Goal: Information Seeking & Learning: Learn about a topic

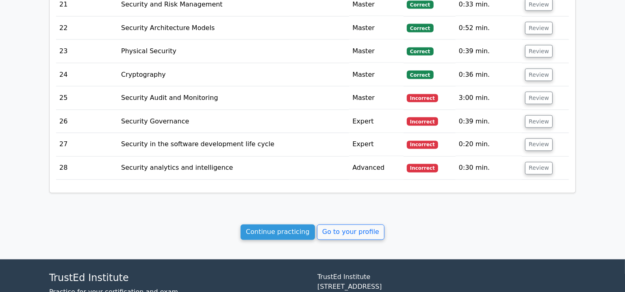
scroll to position [1618, 0]
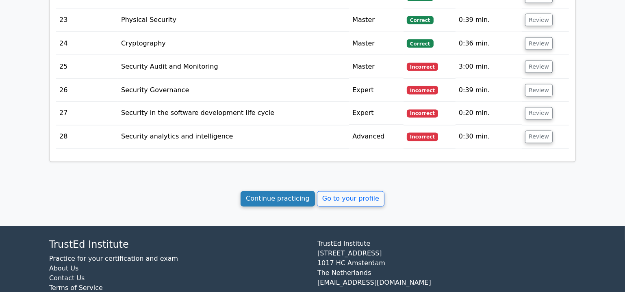
click at [271, 191] on link "Continue practicing" at bounding box center [278, 198] width 74 height 15
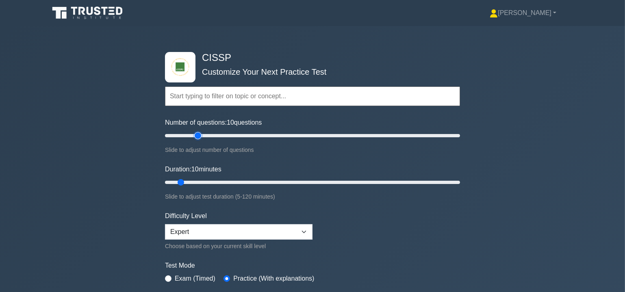
type input "25"
click at [200, 134] on input "Number of questions: 10 questions" at bounding box center [312, 136] width 295 height 10
click at [213, 180] on input "Duration: 25 minutes" at bounding box center [312, 183] width 295 height 10
type input "45"
click at [265, 183] on input "Duration: 45 minutes" at bounding box center [312, 183] width 295 height 10
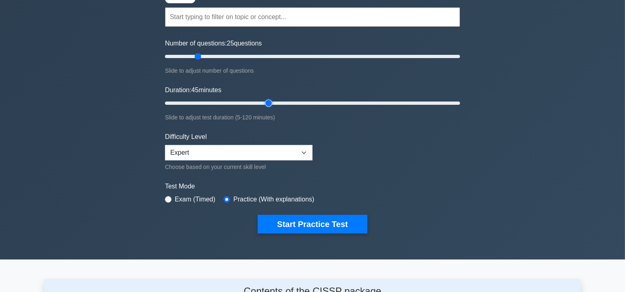
scroll to position [123, 0]
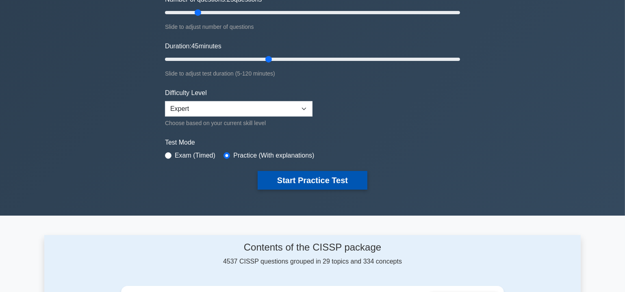
click at [314, 183] on button "Start Practice Test" at bounding box center [313, 180] width 110 height 19
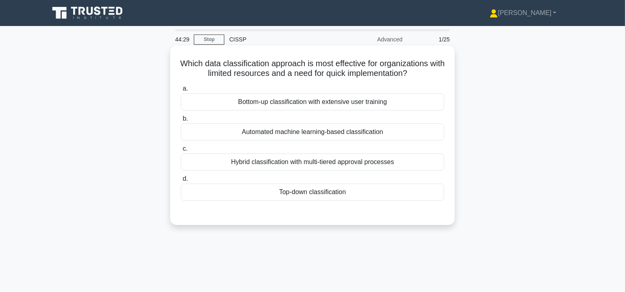
click at [323, 193] on div "Top-down classification" at bounding box center [312, 192] width 263 height 17
click at [181, 182] on input "d. Top-down classification" at bounding box center [181, 178] width 0 height 5
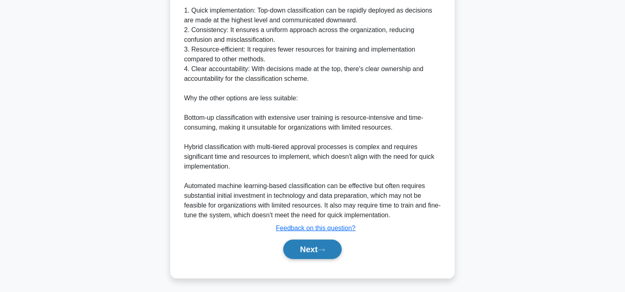
click at [307, 246] on button "Next" at bounding box center [312, 250] width 58 height 20
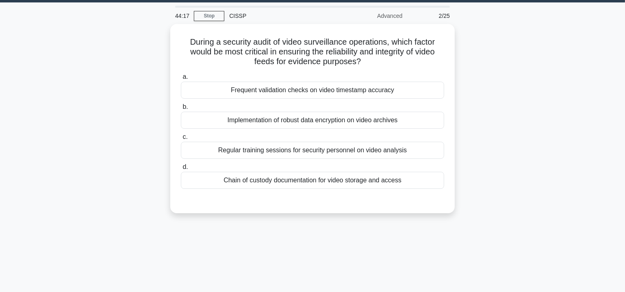
scroll to position [24, 0]
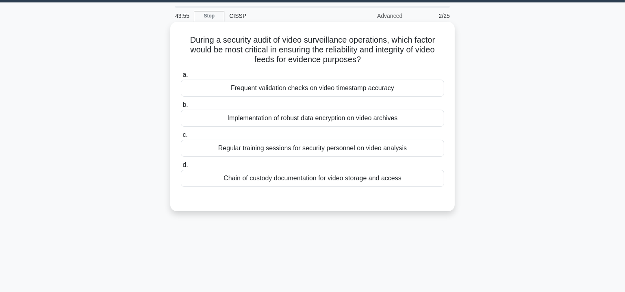
click at [311, 178] on div "Chain of custody documentation for video storage and access" at bounding box center [312, 178] width 263 height 17
click at [181, 168] on input "d. Chain of custody documentation for video storage and access" at bounding box center [181, 165] width 0 height 5
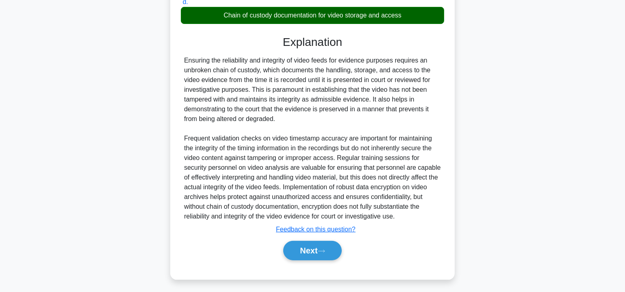
scroll to position [188, 0]
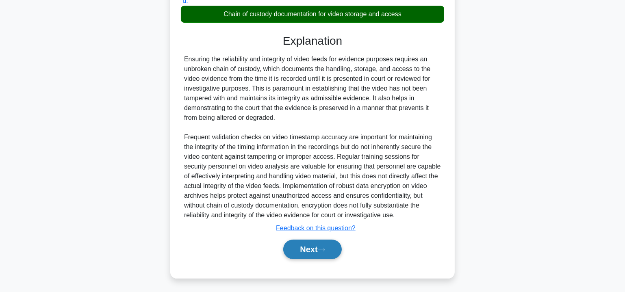
click at [327, 243] on button "Next" at bounding box center [312, 250] width 58 height 20
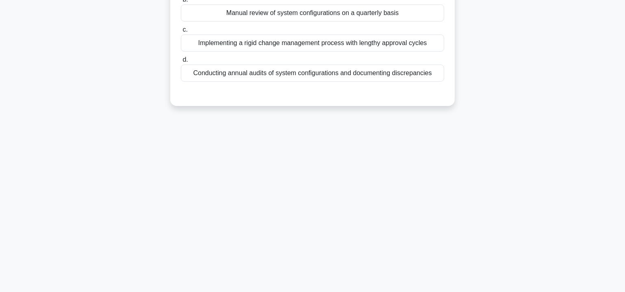
scroll to position [0, 0]
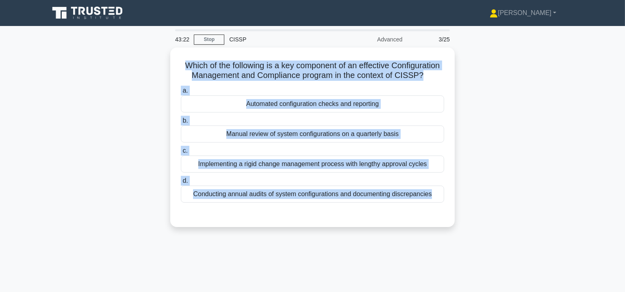
drag, startPoint x: 205, startPoint y: 65, endPoint x: 462, endPoint y: 226, distance: 303.6
click at [462, 226] on div "Which of the following is a key component of an effective Configuration Managem…" at bounding box center [312, 142] width 537 height 189
copy div "Which of the following is a key component of an effective Configuration Managem…"
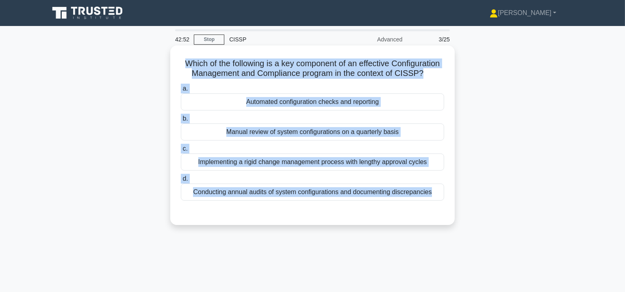
click at [330, 111] on div "Automated configuration checks and reporting" at bounding box center [312, 102] width 263 height 17
click at [181, 91] on input "a. Automated configuration checks and reporting" at bounding box center [181, 88] width 0 height 5
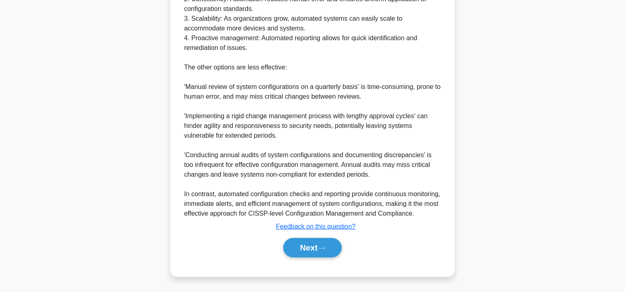
scroll to position [315, 0]
click at [332, 248] on button "Next" at bounding box center [312, 248] width 58 height 20
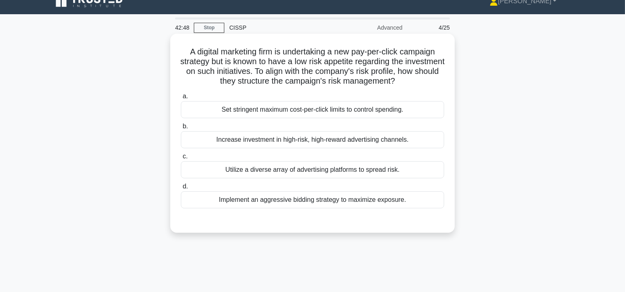
scroll to position [0, 0]
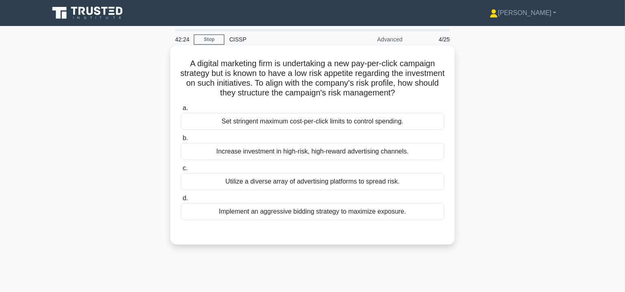
click at [306, 122] on div "Set stringent maximum cost-per-click limits to control spending." at bounding box center [312, 121] width 263 height 17
click at [181, 111] on input "a. Set stringent maximum cost-per-click limits to control spending." at bounding box center [181, 108] width 0 height 5
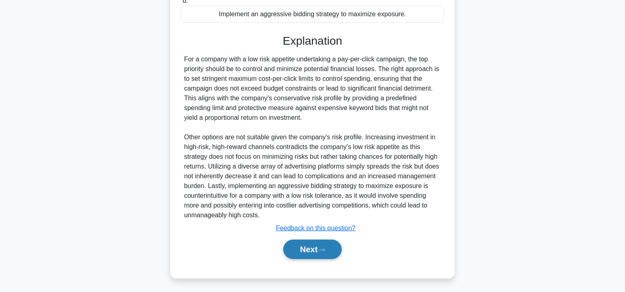
click at [332, 252] on button "Next" at bounding box center [312, 250] width 58 height 20
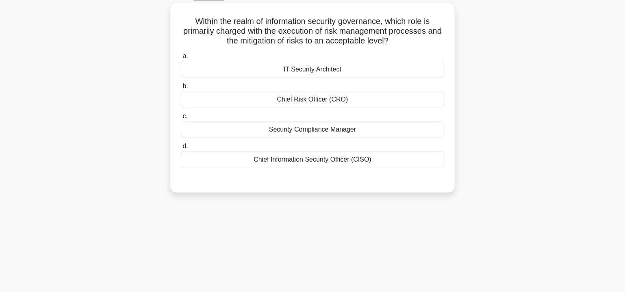
scroll to position [24, 0]
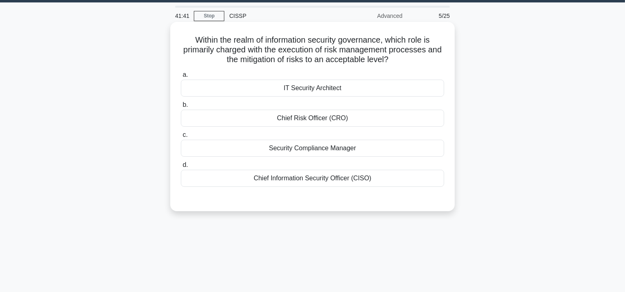
click at [319, 120] on div "Chief Risk Officer (CRO)" at bounding box center [312, 118] width 263 height 17
click at [181, 108] on input "b. Chief Risk Officer (CRO)" at bounding box center [181, 104] width 0 height 5
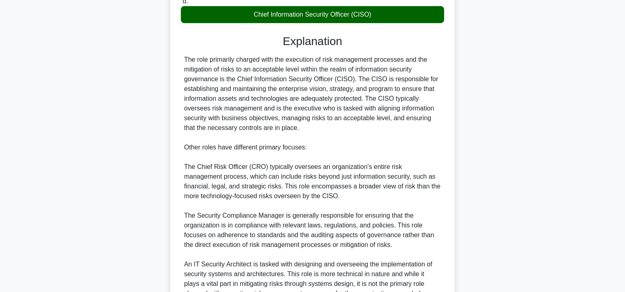
scroll to position [267, 0]
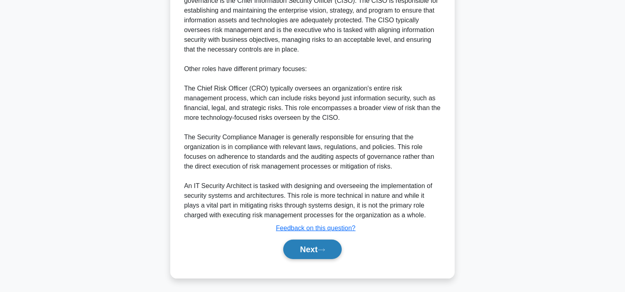
click at [321, 246] on button "Next" at bounding box center [312, 250] width 58 height 20
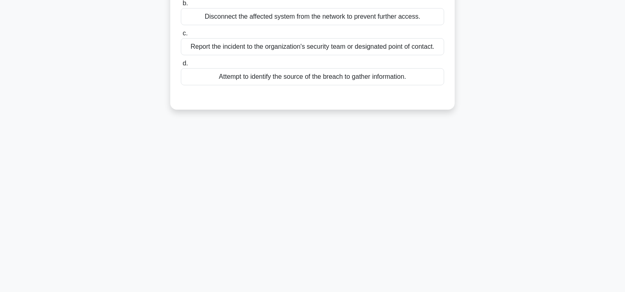
scroll to position [0, 0]
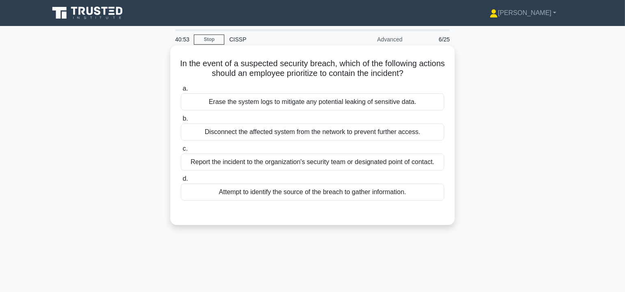
click at [328, 135] on div "Disconnect the affected system from the network to prevent further access." at bounding box center [312, 132] width 263 height 17
click at [181, 122] on input "b. Disconnect the affected system from the network to prevent further access." at bounding box center [181, 118] width 0 height 5
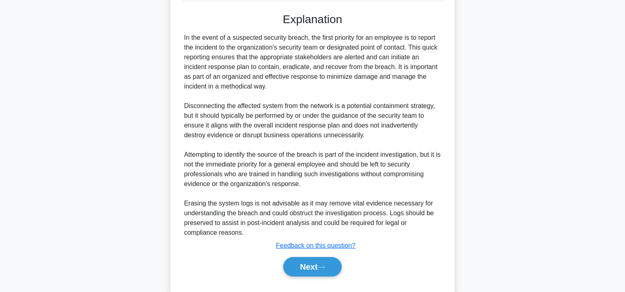
scroll to position [218, 0]
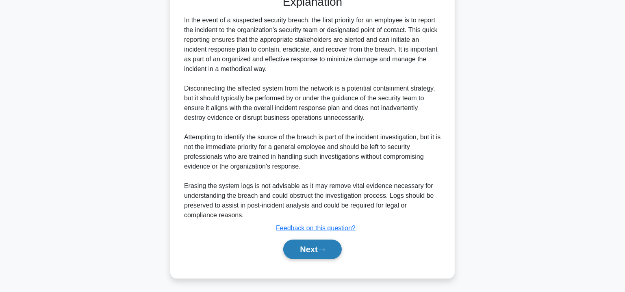
click at [325, 248] on icon at bounding box center [321, 250] width 7 height 4
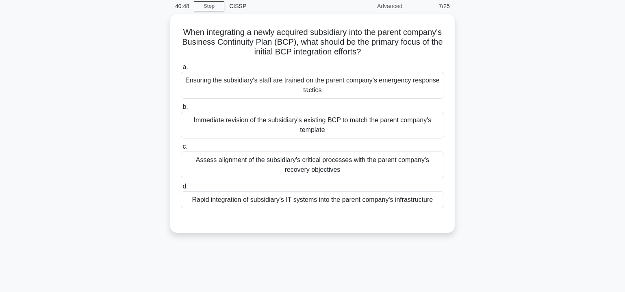
scroll to position [0, 0]
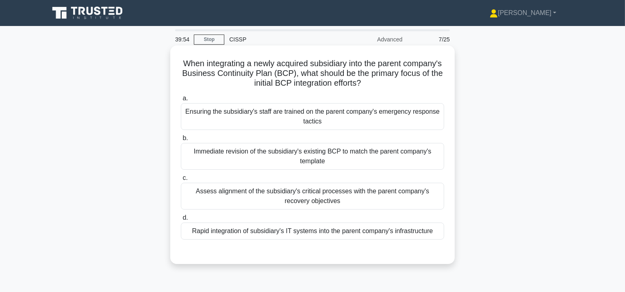
click at [257, 196] on div "Assess alignment of the subsidiary's critical processes with the parent company…" at bounding box center [312, 196] width 263 height 27
click at [181, 181] on input "c. Assess alignment of the subsidiary's critical processes with the parent comp…" at bounding box center [181, 178] width 0 height 5
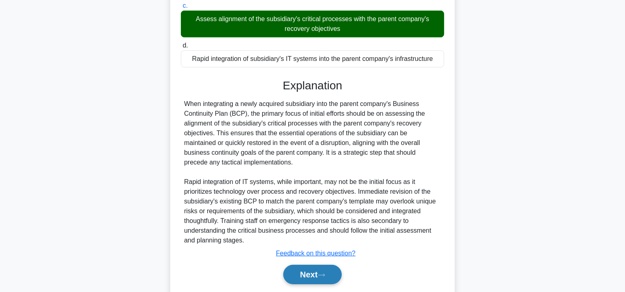
click at [304, 267] on button "Next" at bounding box center [312, 275] width 58 height 20
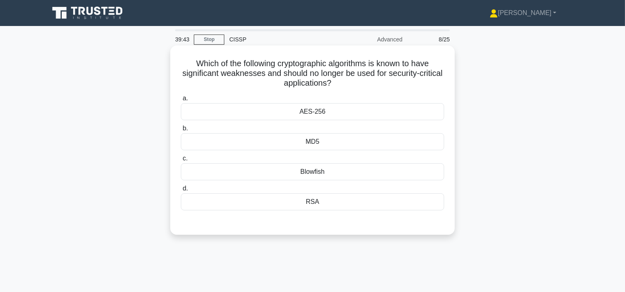
click at [322, 142] on div "MD5" at bounding box center [312, 141] width 263 height 17
click at [181, 131] on input "b. MD5" at bounding box center [181, 128] width 0 height 5
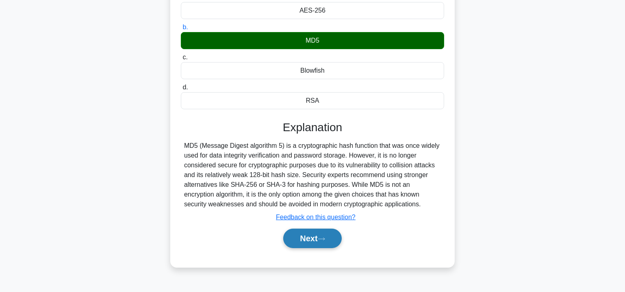
scroll to position [147, 0]
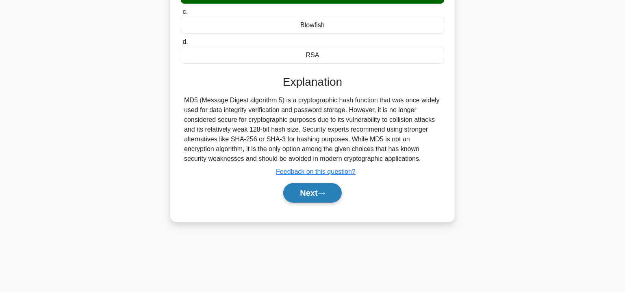
click at [317, 196] on button "Next" at bounding box center [312, 193] width 58 height 20
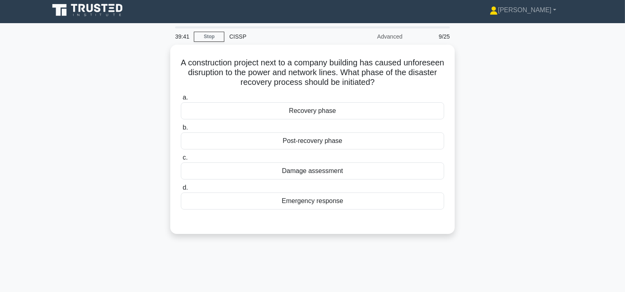
scroll to position [0, 0]
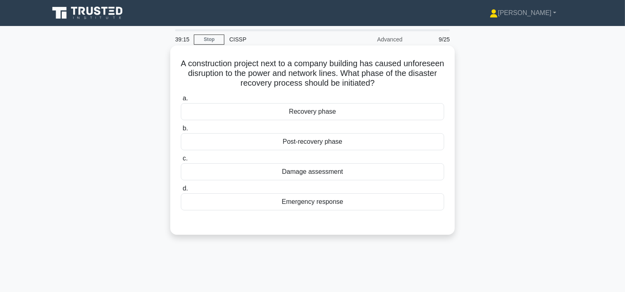
click at [315, 115] on div "Recovery phase" at bounding box center [312, 111] width 263 height 17
click at [181, 101] on input "a. Recovery phase" at bounding box center [181, 98] width 0 height 5
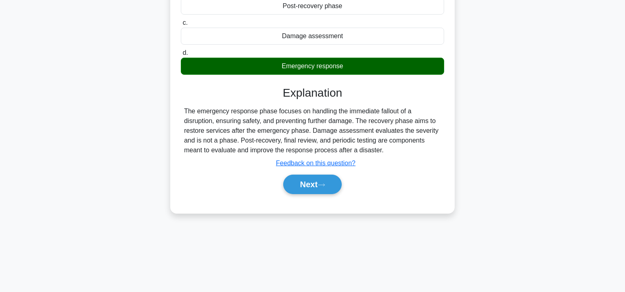
scroll to position [147, 0]
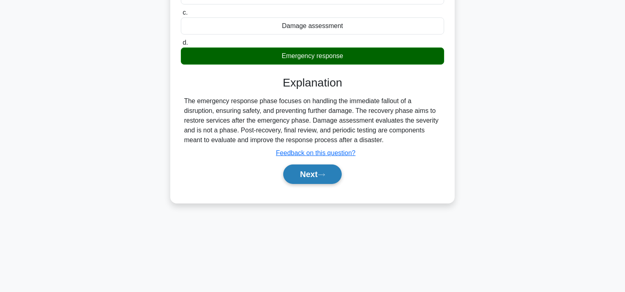
click at [324, 170] on button "Next" at bounding box center [312, 175] width 58 height 20
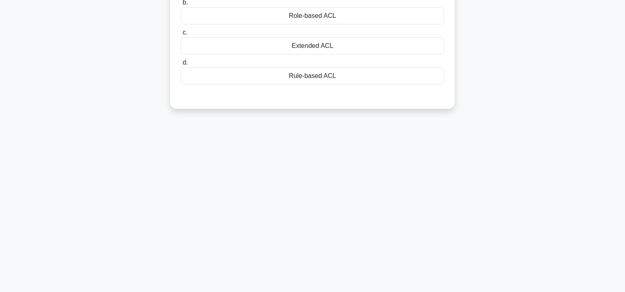
scroll to position [24, 0]
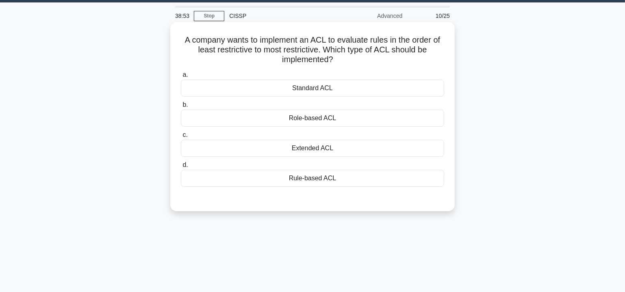
click at [322, 179] on div "Rule-based ACL" at bounding box center [312, 178] width 263 height 17
click at [181, 168] on input "d. Rule-based ACL" at bounding box center [181, 165] width 0 height 5
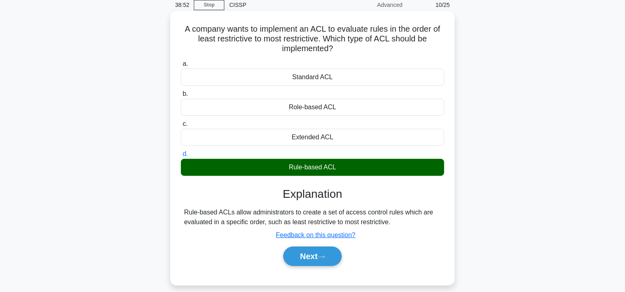
scroll to position [97, 0]
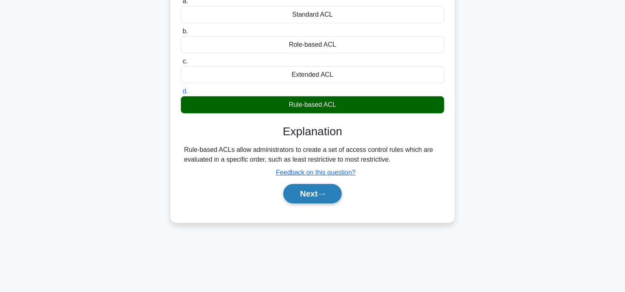
click at [319, 193] on button "Next" at bounding box center [312, 194] width 58 height 20
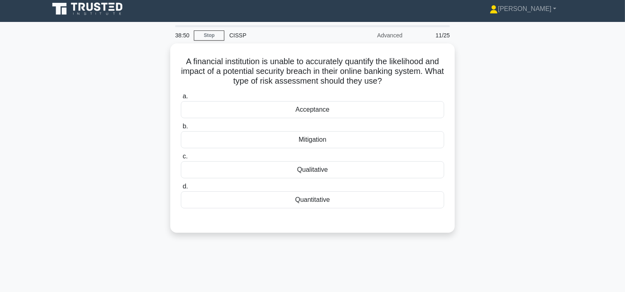
scroll to position [0, 0]
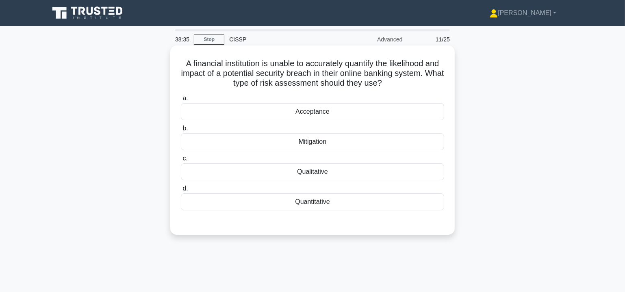
click at [323, 173] on div "Qualitative" at bounding box center [312, 171] width 263 height 17
click at [181, 161] on input "c. Qualitative" at bounding box center [181, 158] width 0 height 5
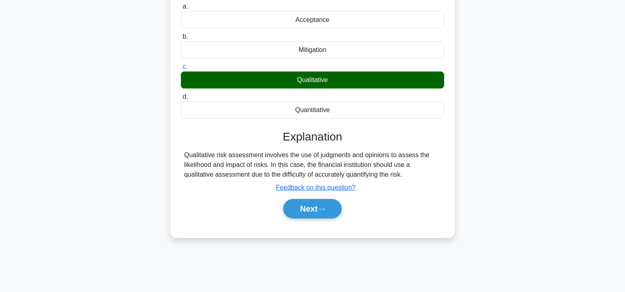
scroll to position [147, 0]
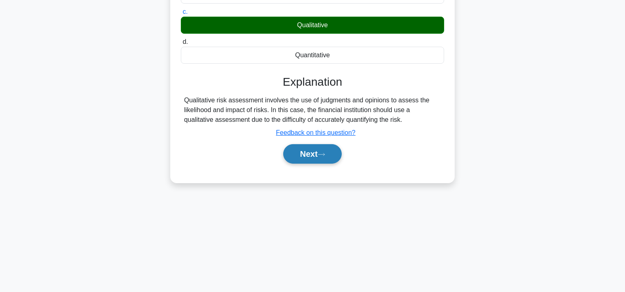
click at [329, 152] on button "Next" at bounding box center [312, 154] width 58 height 20
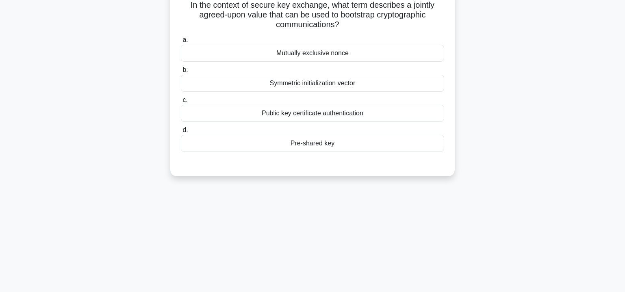
scroll to position [24, 0]
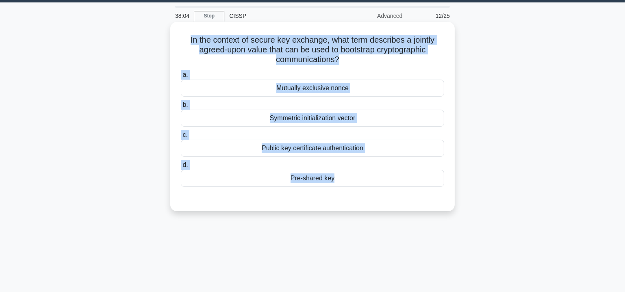
drag, startPoint x: 185, startPoint y: 41, endPoint x: 351, endPoint y: 200, distance: 230.0
click at [351, 200] on div "In the context of secure key exchange, what term describes a jointly agreed-upo…" at bounding box center [313, 116] width 278 height 183
copy div "In the context of secure key exchange, what term describes a jointly agreed-upo…"
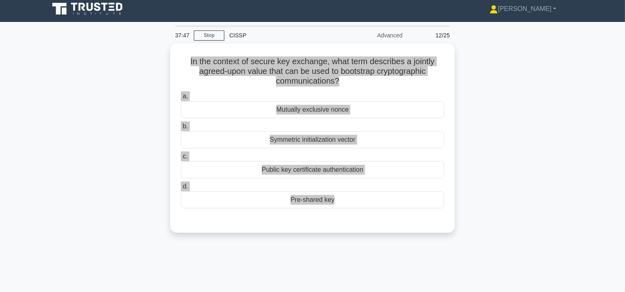
scroll to position [0, 0]
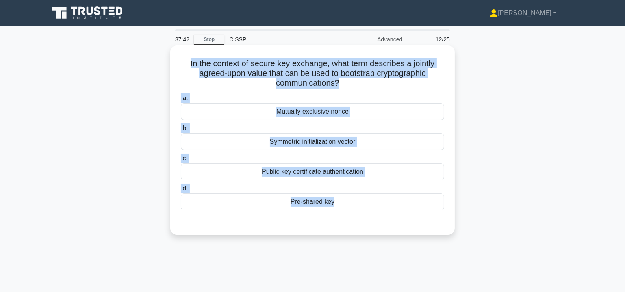
click at [311, 205] on div "Pre-shared key" at bounding box center [312, 202] width 263 height 17
click at [181, 191] on input "d. Pre-shared key" at bounding box center [181, 188] width 0 height 5
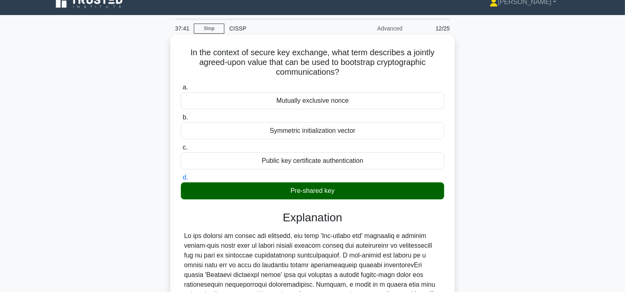
scroll to position [148, 0]
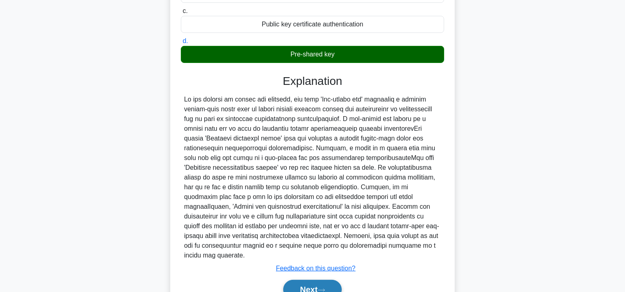
click at [311, 285] on button "Next" at bounding box center [312, 290] width 58 height 20
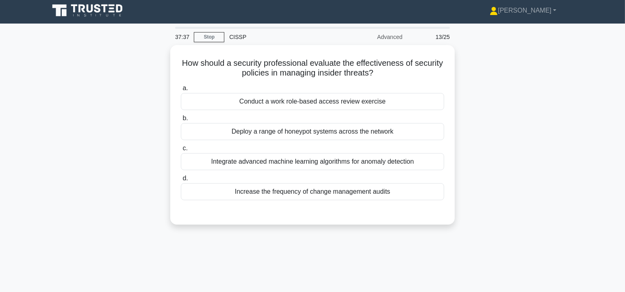
scroll to position [0, 0]
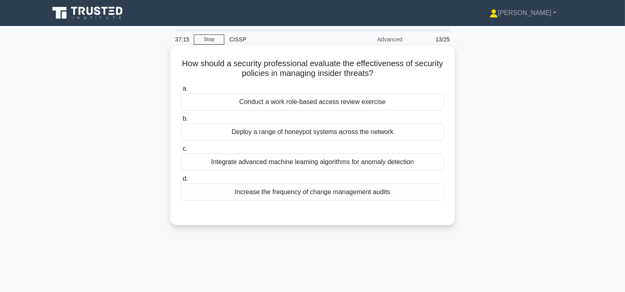
click at [276, 164] on div "Integrate advanced machine learning algorithms for anomaly detection" at bounding box center [312, 162] width 263 height 17
click at [181, 152] on input "c. Integrate advanced machine learning algorithms for anomaly detection" at bounding box center [181, 148] width 0 height 5
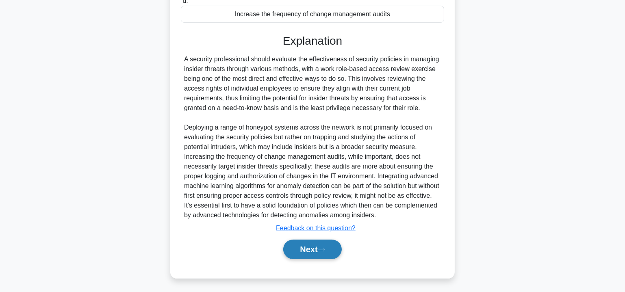
click at [325, 248] on icon at bounding box center [321, 250] width 7 height 4
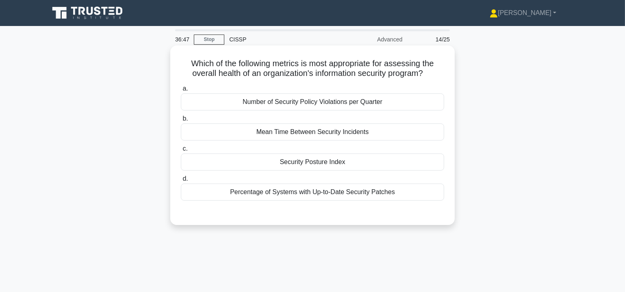
click at [336, 161] on div "Security Posture Index" at bounding box center [312, 162] width 263 height 17
click at [181, 152] on input "c. Security Posture Index" at bounding box center [181, 148] width 0 height 5
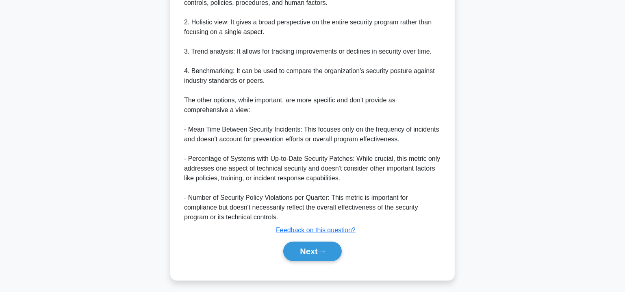
scroll to position [315, 0]
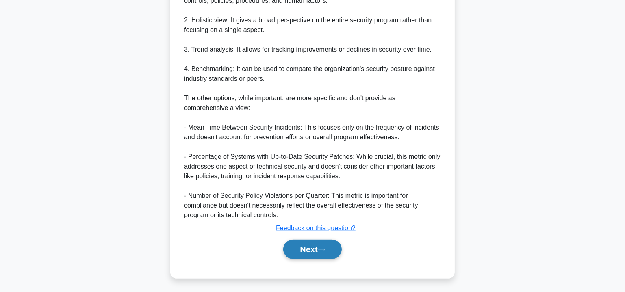
click at [320, 251] on button "Next" at bounding box center [312, 250] width 58 height 20
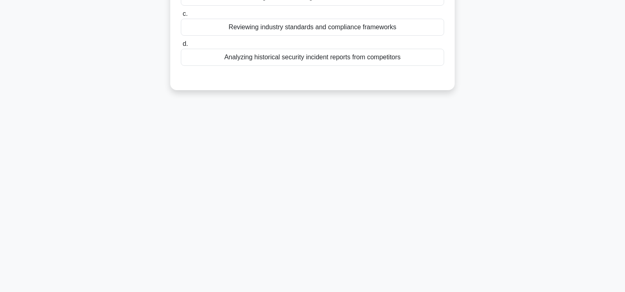
scroll to position [0, 0]
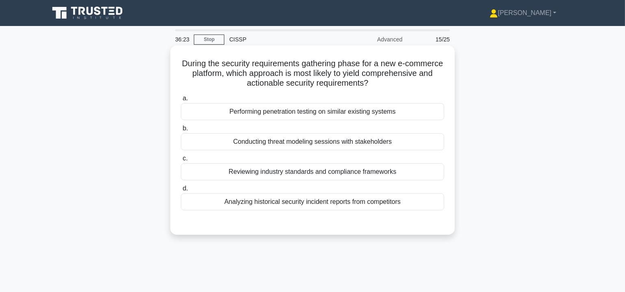
click at [306, 143] on div "Conducting threat modeling sessions with stakeholders" at bounding box center [312, 141] width 263 height 17
click at [181, 131] on input "b. Conducting threat modeling sessions with stakeholders" at bounding box center [181, 128] width 0 height 5
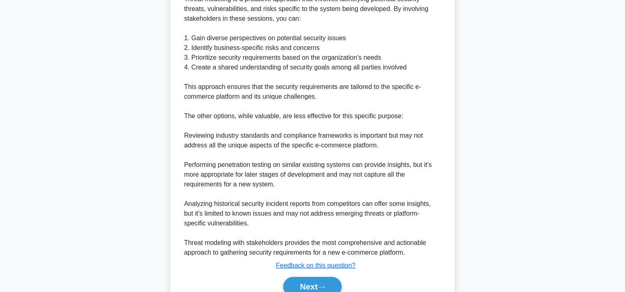
scroll to position [320, 0]
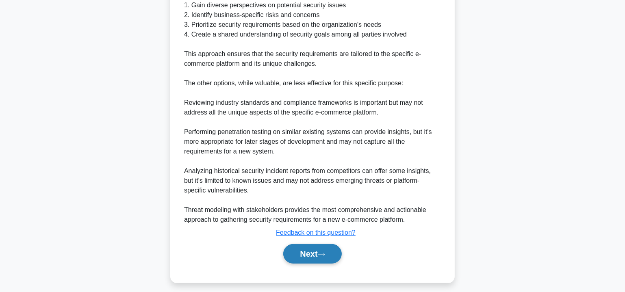
click at [324, 245] on button "Next" at bounding box center [312, 254] width 58 height 20
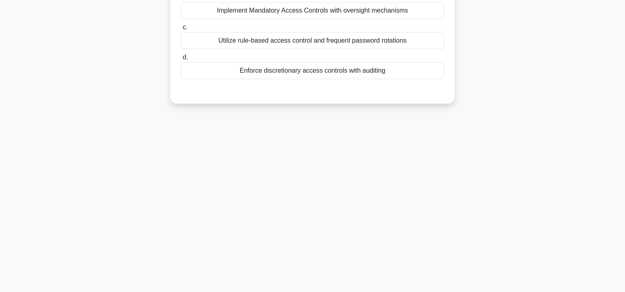
scroll to position [0, 0]
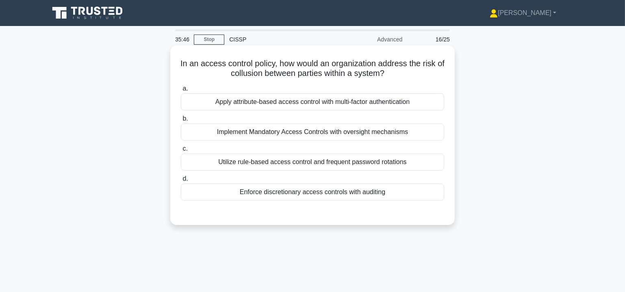
drag, startPoint x: 180, startPoint y: 61, endPoint x: 428, endPoint y: 194, distance: 281.0
click at [428, 194] on div "In an access control policy, how would an organization address the risk of coll…" at bounding box center [313, 135] width 278 height 173
copy div "In an access control policy, how would an organization address the risk of coll…"
click at [289, 130] on div "Implement Mandatory Access Controls with oversight mechanisms" at bounding box center [312, 132] width 263 height 17
click at [181, 122] on input "b. Implement Mandatory Access Controls with oversight mechanisms" at bounding box center [181, 118] width 0 height 5
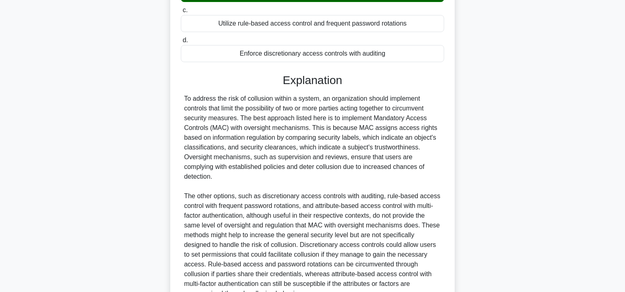
scroll to position [207, 0]
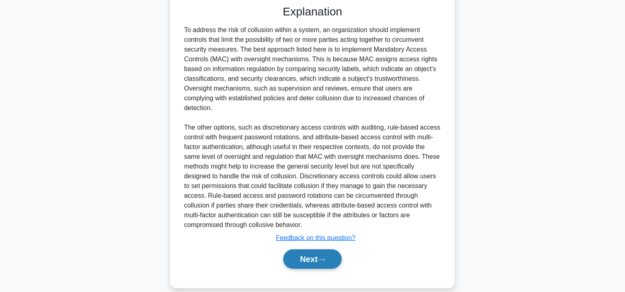
click at [302, 250] on button "Next" at bounding box center [312, 260] width 58 height 20
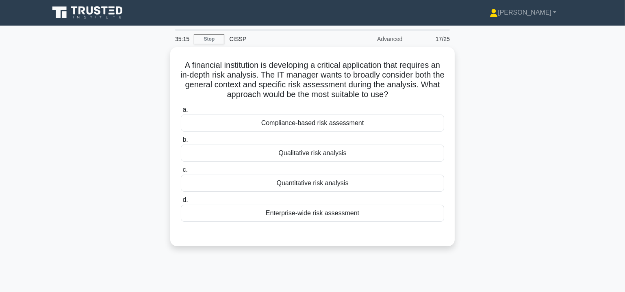
scroll to position [0, 0]
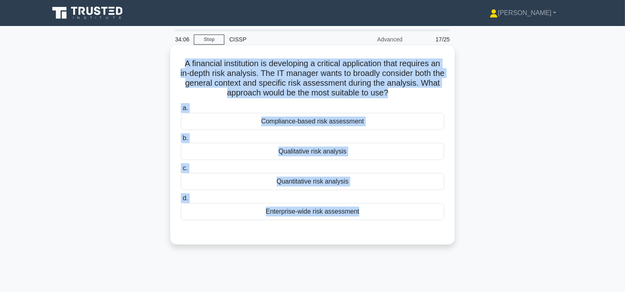
drag, startPoint x: 183, startPoint y: 67, endPoint x: 355, endPoint y: 231, distance: 237.8
click at [355, 231] on div "A financial institution is developing a critical application that requires an i…" at bounding box center [313, 145] width 278 height 193
copy div "A financial institution is developing a critical application that requires an i…"
click at [324, 211] on div "Enterprise-wide risk assessment" at bounding box center [312, 211] width 263 height 17
click at [181, 201] on input "d. Enterprise-wide risk assessment" at bounding box center [181, 198] width 0 height 5
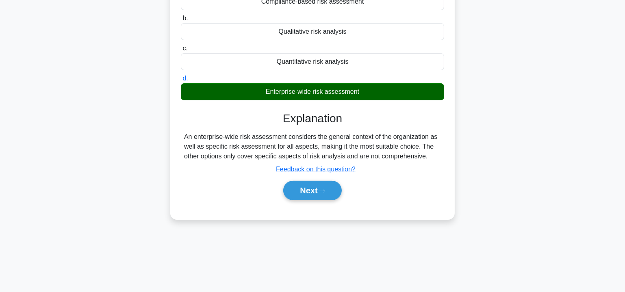
scroll to position [123, 0]
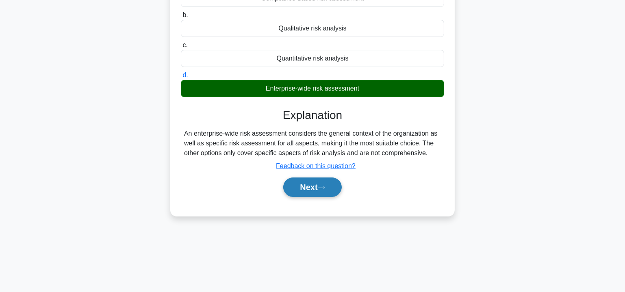
click at [307, 187] on button "Next" at bounding box center [312, 188] width 58 height 20
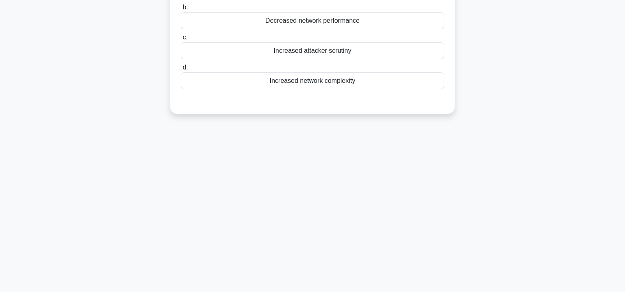
scroll to position [0, 0]
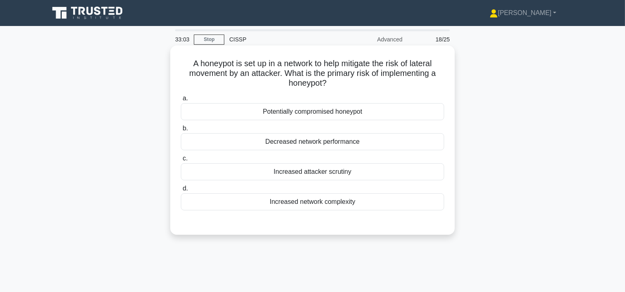
click at [308, 202] on div "Increased network complexity" at bounding box center [312, 202] width 263 height 17
click at [181, 191] on input "d. Increased network complexity" at bounding box center [181, 188] width 0 height 5
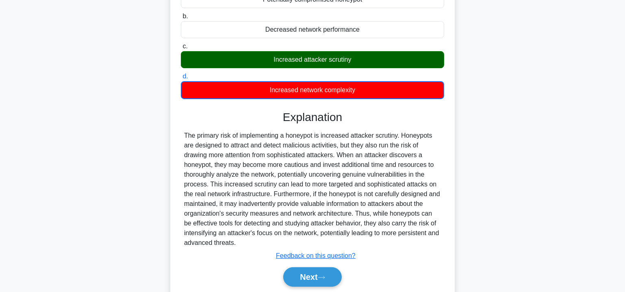
scroll to position [123, 0]
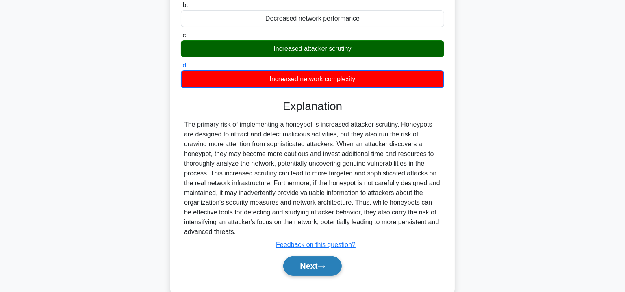
click at [320, 265] on button "Next" at bounding box center [312, 267] width 58 height 20
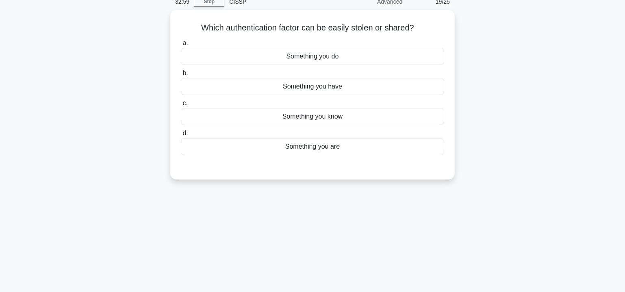
scroll to position [0, 0]
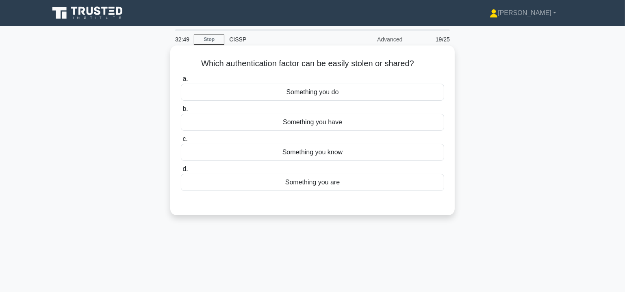
click at [317, 123] on div "Something you have" at bounding box center [312, 122] width 263 height 17
click at [181, 112] on input "b. Something you have" at bounding box center [181, 109] width 0 height 5
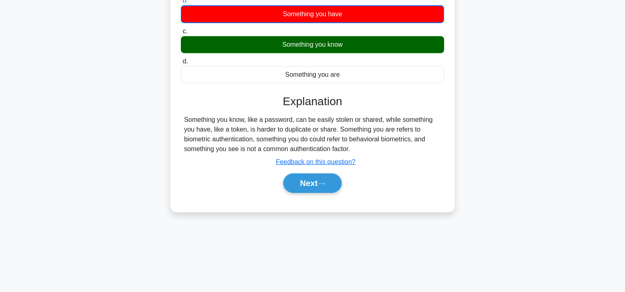
scroll to position [123, 0]
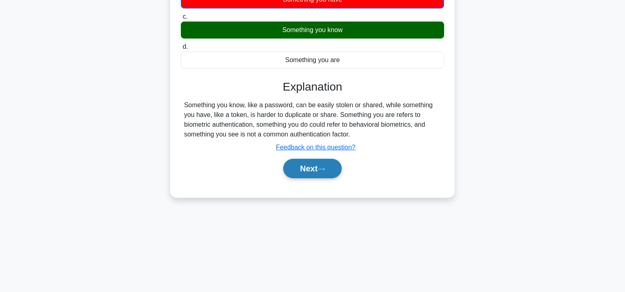
click at [314, 169] on button "Next" at bounding box center [312, 169] width 58 height 20
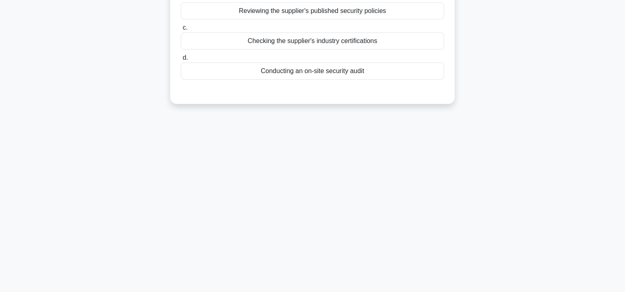
scroll to position [0, 0]
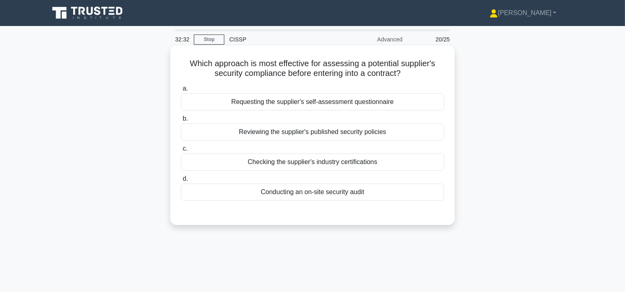
click at [323, 191] on div "Conducting an on-site security audit" at bounding box center [312, 192] width 263 height 17
click at [181, 182] on input "d. Conducting an on-site security audit" at bounding box center [181, 178] width 0 height 5
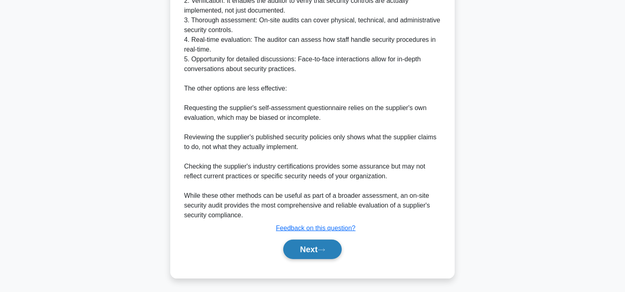
click at [315, 244] on button "Next" at bounding box center [312, 250] width 58 height 20
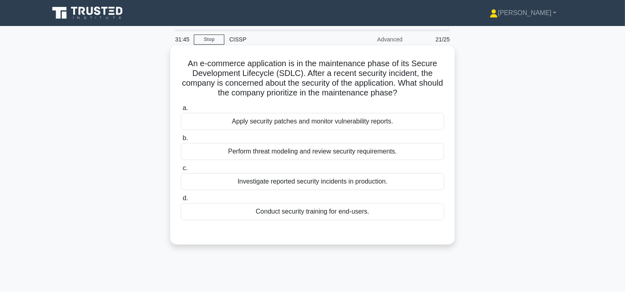
click at [292, 124] on div "Apply security patches and monitor vulnerability reports." at bounding box center [312, 121] width 263 height 17
click at [181, 111] on input "a. Apply security patches and monitor vulnerability reports." at bounding box center [181, 108] width 0 height 5
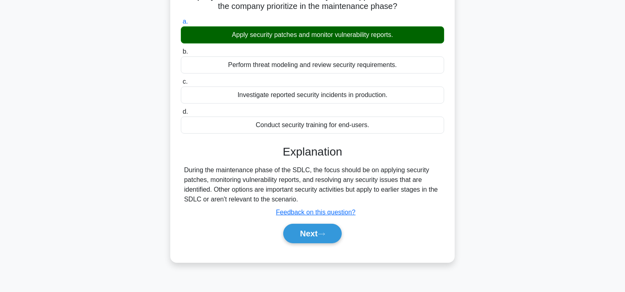
scroll to position [123, 0]
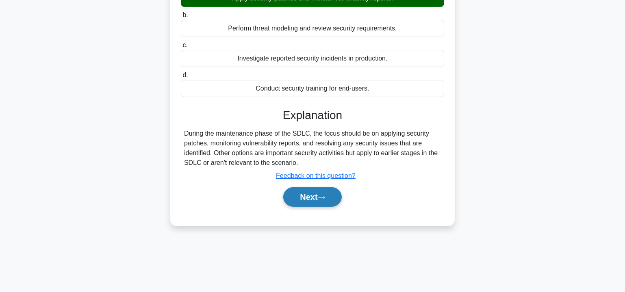
click at [325, 198] on icon at bounding box center [321, 198] width 7 height 4
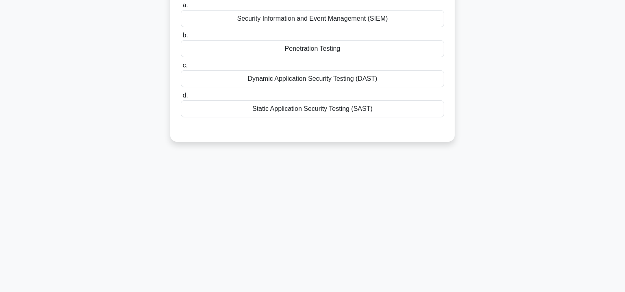
scroll to position [0, 0]
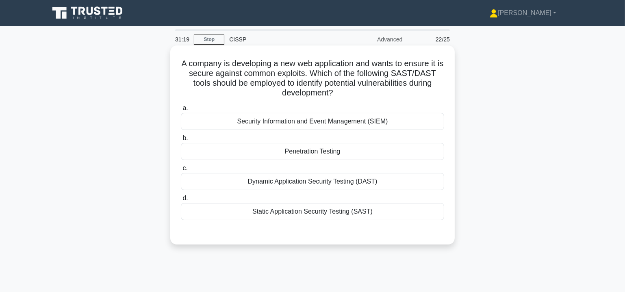
click at [310, 213] on div "Static Application Security Testing (SAST)" at bounding box center [312, 211] width 263 height 17
click at [181, 201] on input "d. Static Application Security Testing (SAST)" at bounding box center [181, 198] width 0 height 5
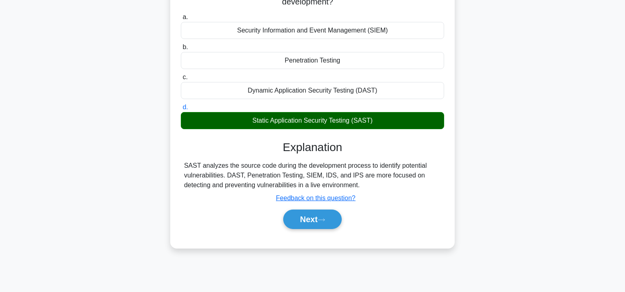
scroll to position [123, 0]
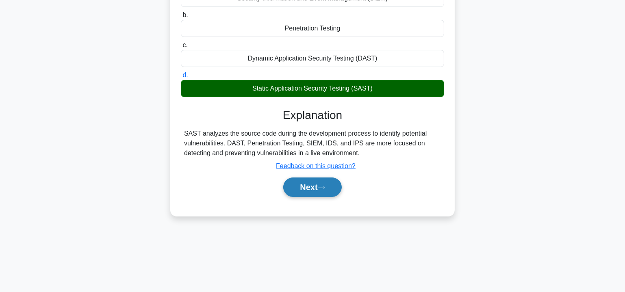
click at [329, 186] on button "Next" at bounding box center [312, 188] width 58 height 20
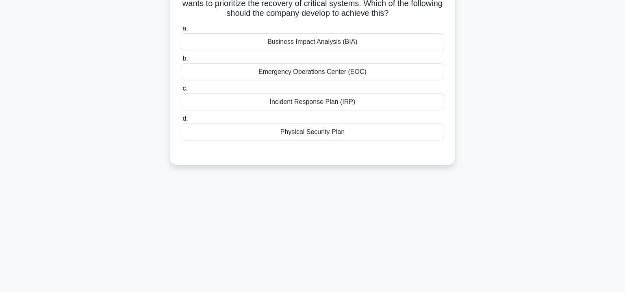
scroll to position [0, 0]
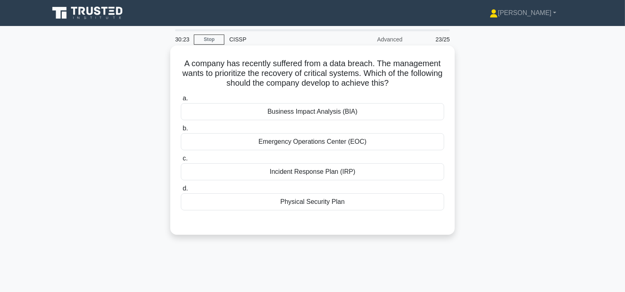
click at [324, 111] on div "Business Impact Analysis (BIA)" at bounding box center [312, 111] width 263 height 17
click at [181, 101] on input "a. Business Impact Analysis (BIA)" at bounding box center [181, 98] width 0 height 5
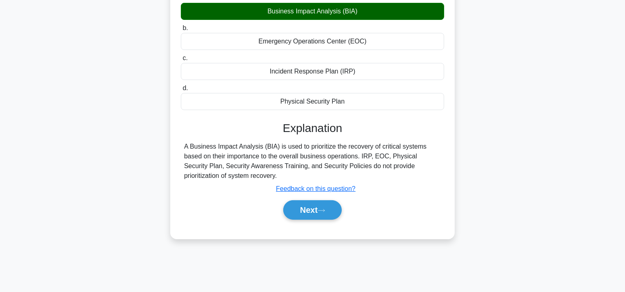
scroll to position [147, 0]
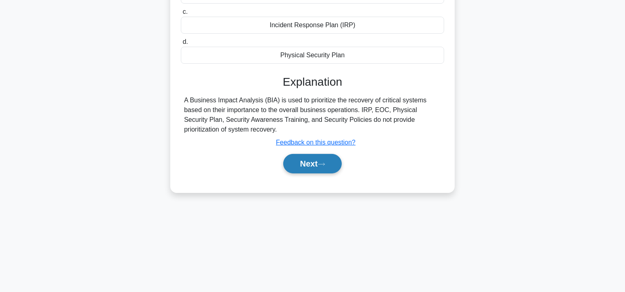
click at [312, 165] on button "Next" at bounding box center [312, 164] width 58 height 20
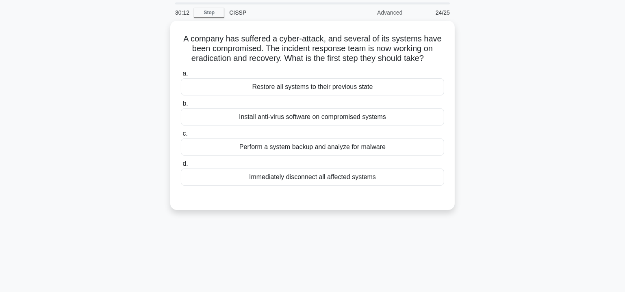
scroll to position [24, 0]
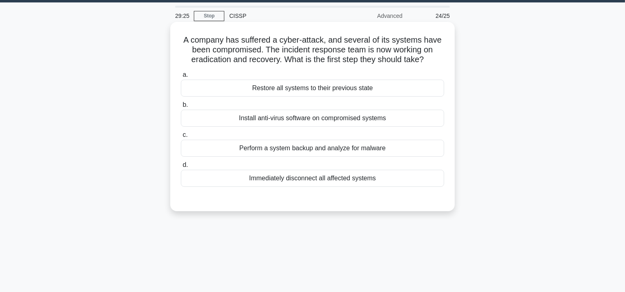
click at [283, 147] on div "Perform a system backup and analyze for malware" at bounding box center [312, 148] width 263 height 17
click at [181, 138] on input "c. Perform a system backup and analyze for malware" at bounding box center [181, 135] width 0 height 5
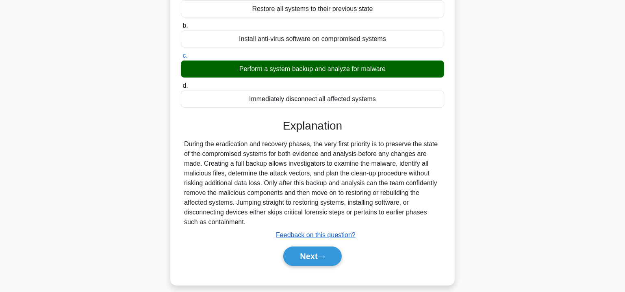
scroll to position [147, 0]
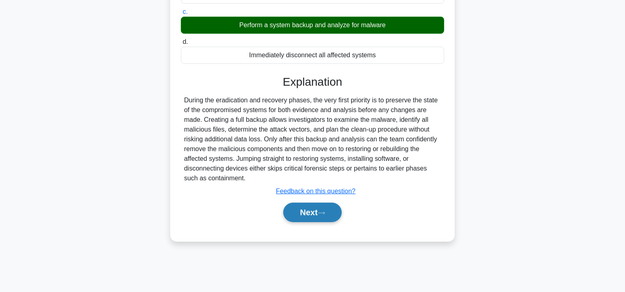
click at [324, 208] on button "Next" at bounding box center [312, 213] width 58 height 20
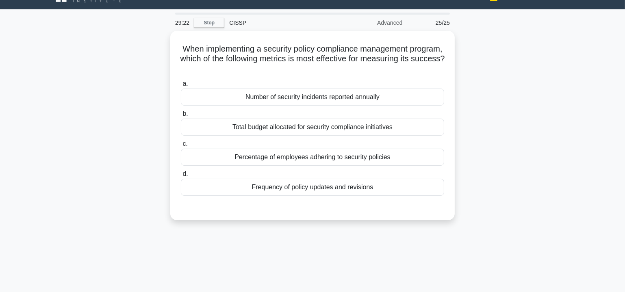
scroll to position [0, 0]
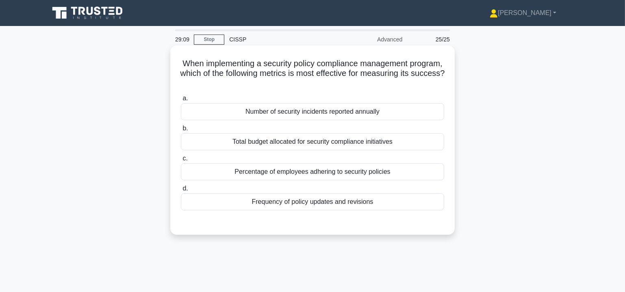
click at [389, 172] on div "Percentage of employees adhering to security policies" at bounding box center [312, 171] width 263 height 17
click at [181, 161] on input "c. Percentage of employees adhering to security policies" at bounding box center [181, 158] width 0 height 5
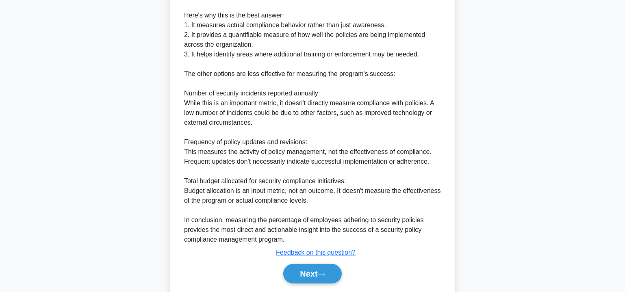
scroll to position [296, 0]
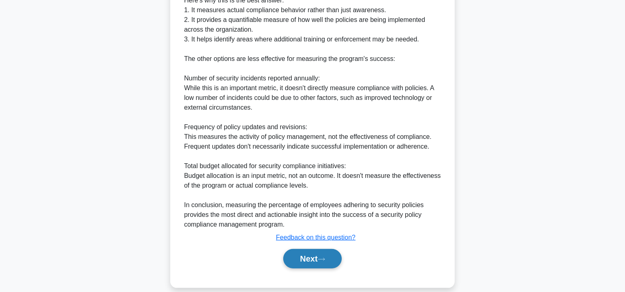
click at [302, 257] on button "Next" at bounding box center [312, 259] width 58 height 20
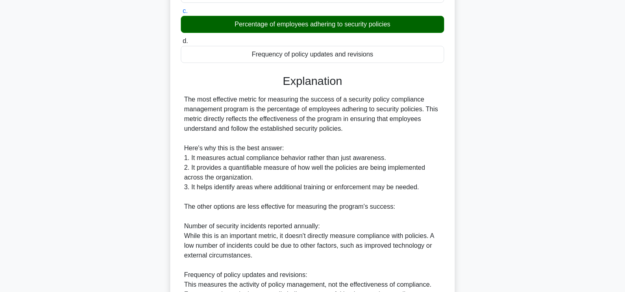
scroll to position [0, 0]
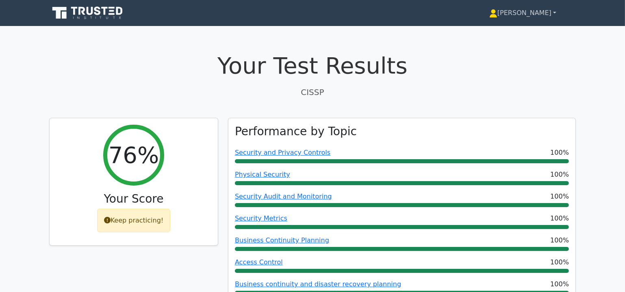
click at [545, 14] on link "[PERSON_NAME]" at bounding box center [523, 13] width 106 height 16
click at [542, 14] on link "[PERSON_NAME]" at bounding box center [523, 13] width 106 height 16
click at [498, 14] on icon at bounding box center [493, 13] width 8 height 8
click at [551, 14] on link "[PERSON_NAME]" at bounding box center [523, 13] width 106 height 16
click at [558, 12] on link "[PERSON_NAME]" at bounding box center [523, 13] width 106 height 16
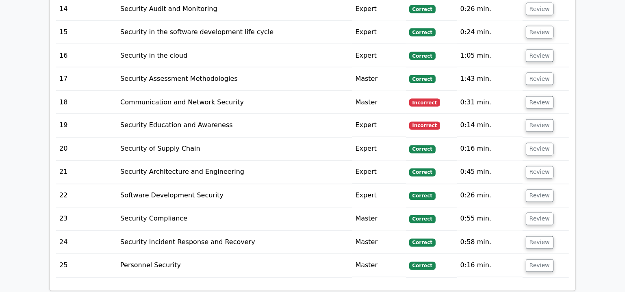
scroll to position [1732, 0]
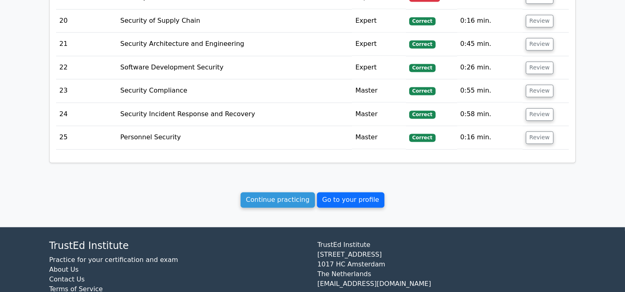
click at [357, 192] on link "Go to your profile" at bounding box center [350, 199] width 67 height 15
